Goal: Manage account settings

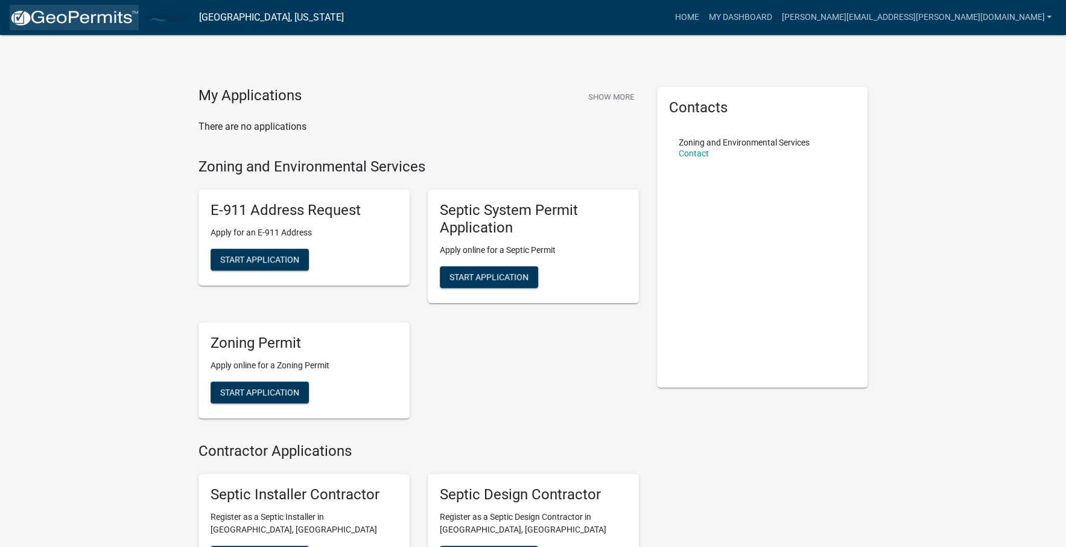
click at [71, 12] on img at bounding box center [74, 18] width 129 height 18
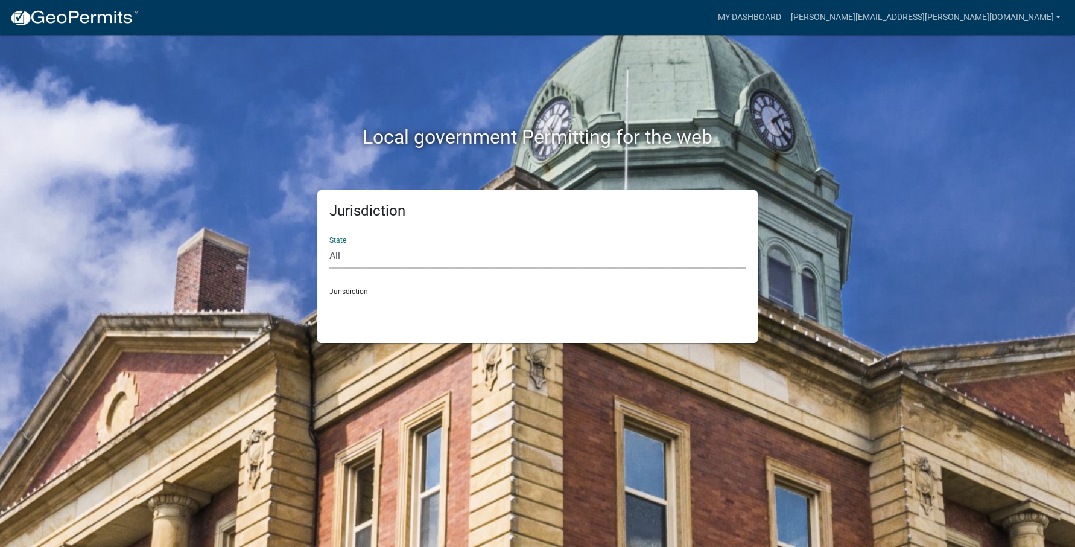
click at [376, 263] on select "All [US_STATE] [US_STATE] [US_STATE] [US_STATE] [US_STATE] [US_STATE] [US_STATE…" at bounding box center [537, 256] width 416 height 25
select select "[US_STATE]"
click at [329, 244] on select "All [US_STATE] [US_STATE] [US_STATE] [US_STATE] [US_STATE] [US_STATE] [US_STATE…" at bounding box center [537, 256] width 416 height 25
click at [390, 304] on select "[GEOGRAPHIC_DATA], [US_STATE] [GEOGRAPHIC_DATA], [US_STATE] [GEOGRAPHIC_DATA], …" at bounding box center [537, 307] width 416 height 25
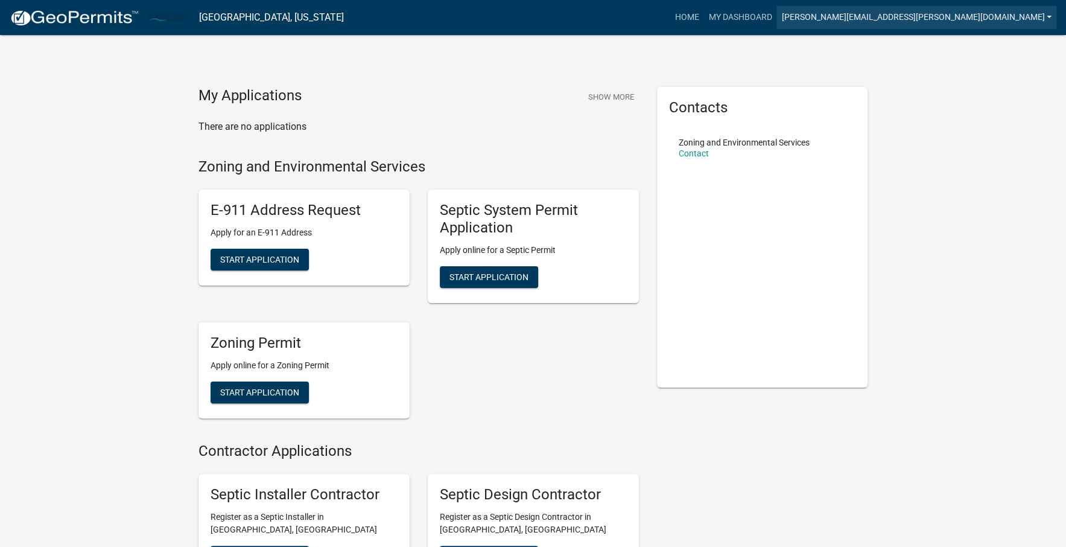
click at [957, 14] on link "[PERSON_NAME][EMAIL_ADDRESS][PERSON_NAME][DOMAIN_NAME]" at bounding box center [917, 17] width 280 height 23
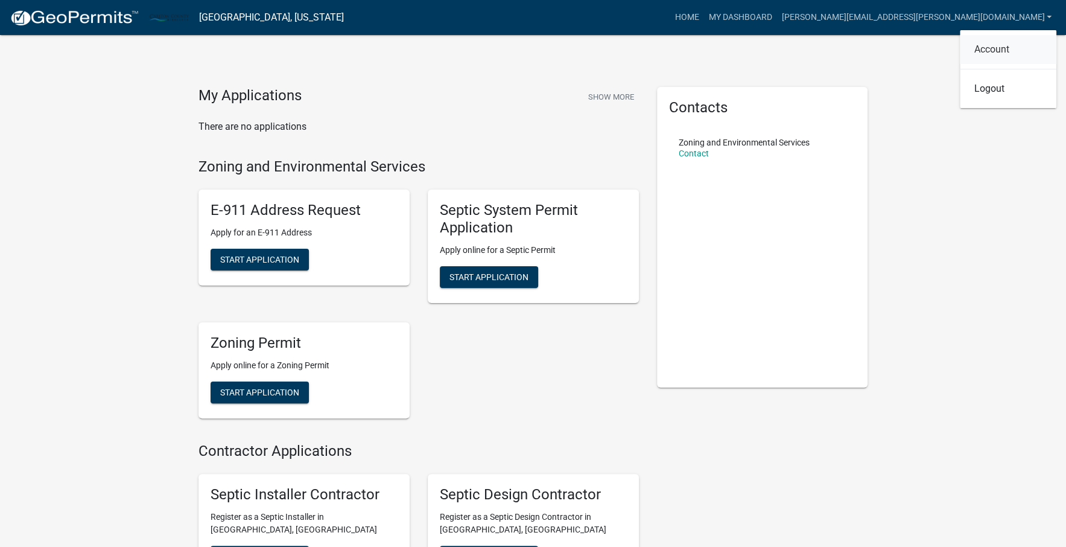
click at [979, 50] on link "Account" at bounding box center [1008, 49] width 97 height 29
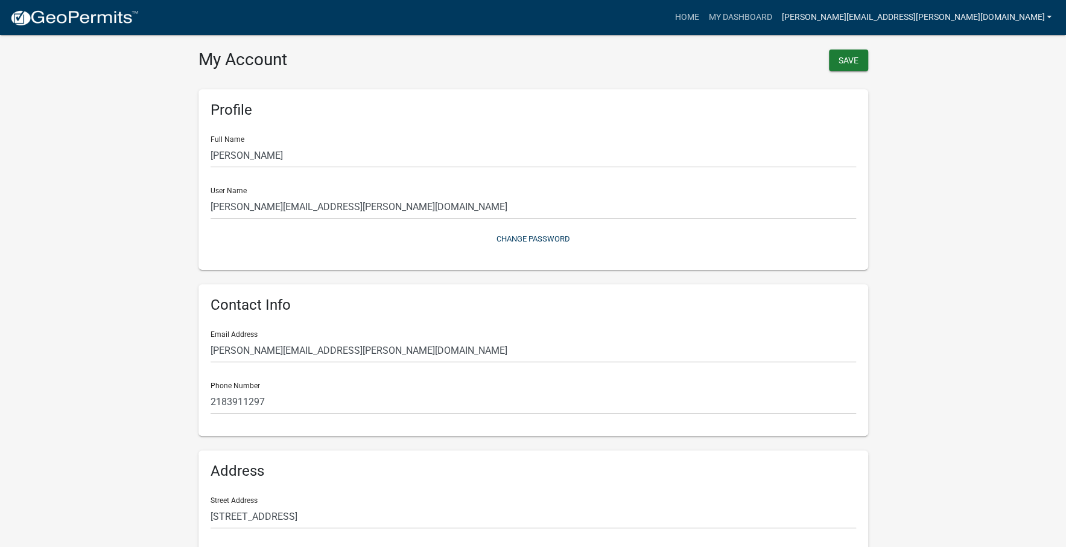
click at [967, 12] on link "[PERSON_NAME][EMAIL_ADDRESS][PERSON_NAME][DOMAIN_NAME]" at bounding box center [917, 17] width 280 height 23
click at [704, 10] on link "Home" at bounding box center [687, 17] width 34 height 23
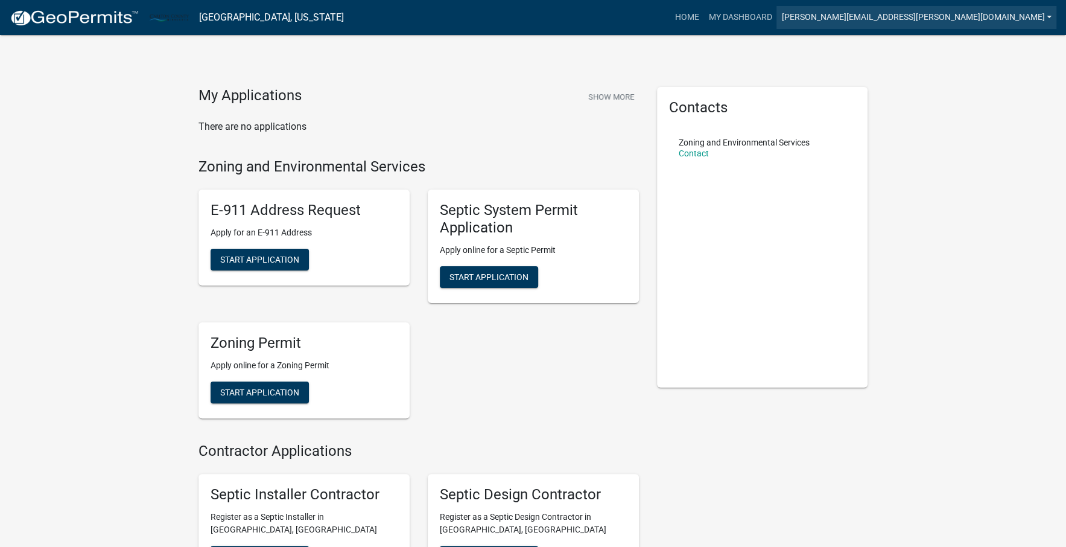
click at [956, 18] on link "[PERSON_NAME][EMAIL_ADDRESS][PERSON_NAME][DOMAIN_NAME]" at bounding box center [917, 17] width 280 height 23
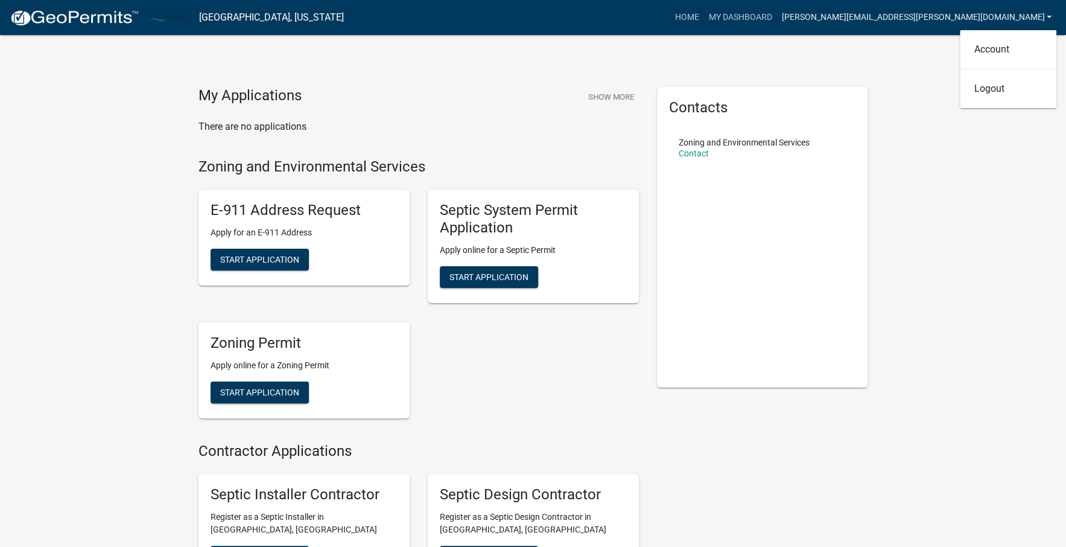
click at [956, 18] on link "[PERSON_NAME][EMAIL_ADDRESS][PERSON_NAME][DOMAIN_NAME]" at bounding box center [917, 17] width 280 height 23
